Goal: Task Accomplishment & Management: Use online tool/utility

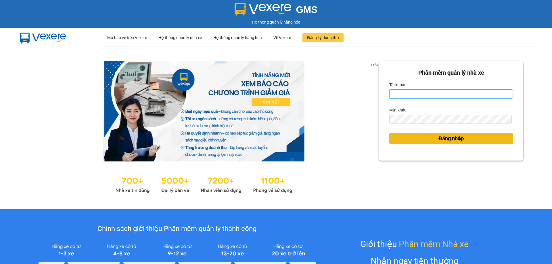
type input "bagahophong.tuanhung"
click at [458, 137] on span "Đăng nhập" at bounding box center [450, 138] width 25 height 8
